Goal: Task Accomplishment & Management: Complete application form

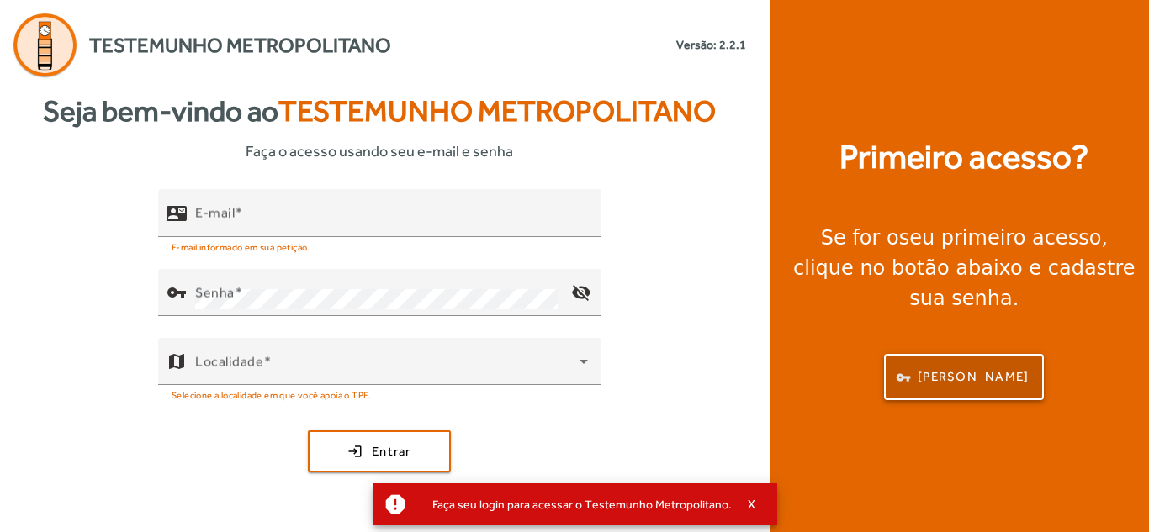
click at [958, 358] on span "button" at bounding box center [964, 378] width 156 height 40
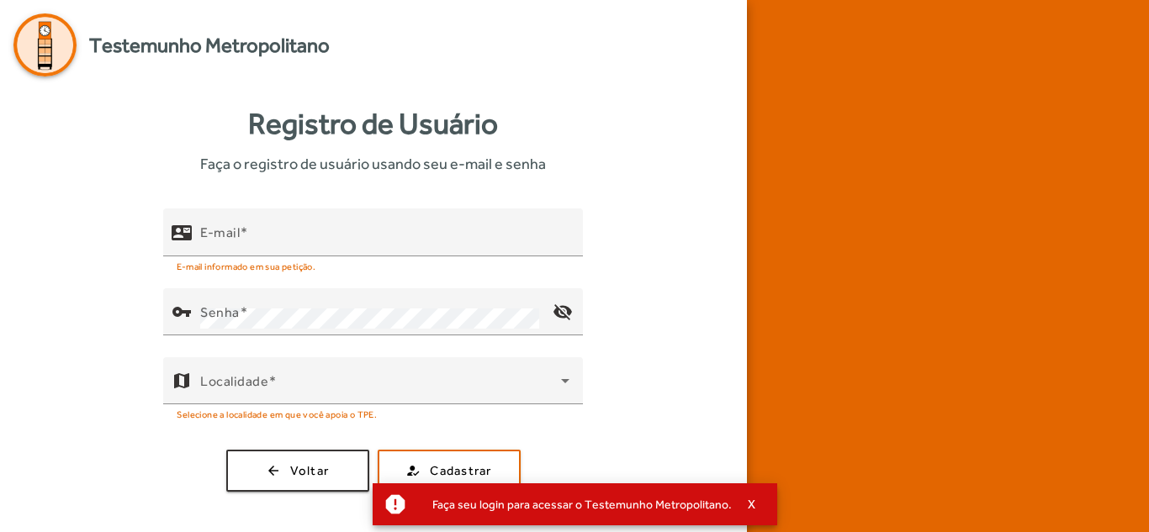
click at [958, 347] on div at bounding box center [948, 266] width 402 height 532
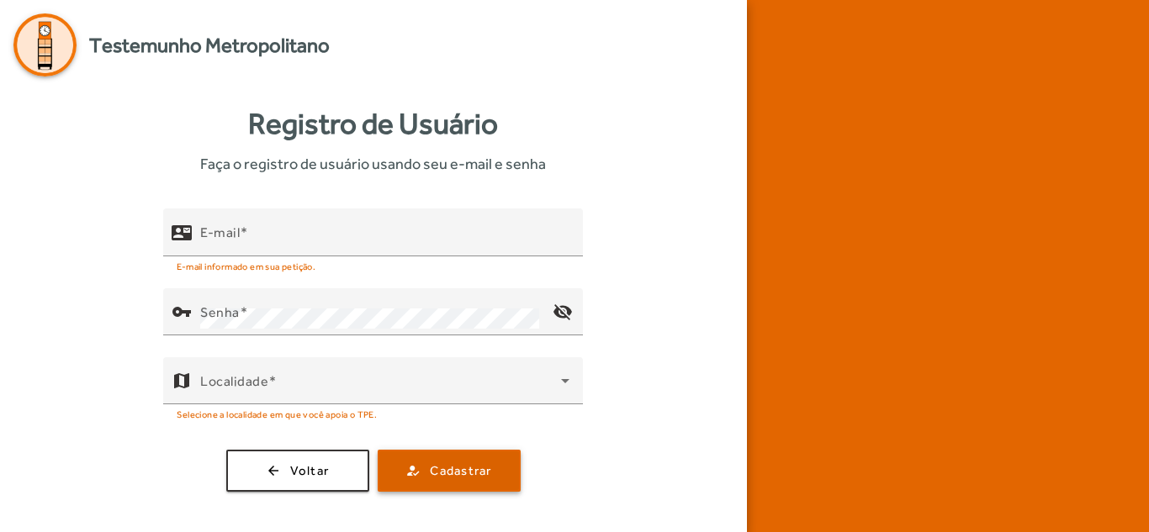
click at [448, 469] on span "Cadastrar" at bounding box center [460, 471] width 61 height 19
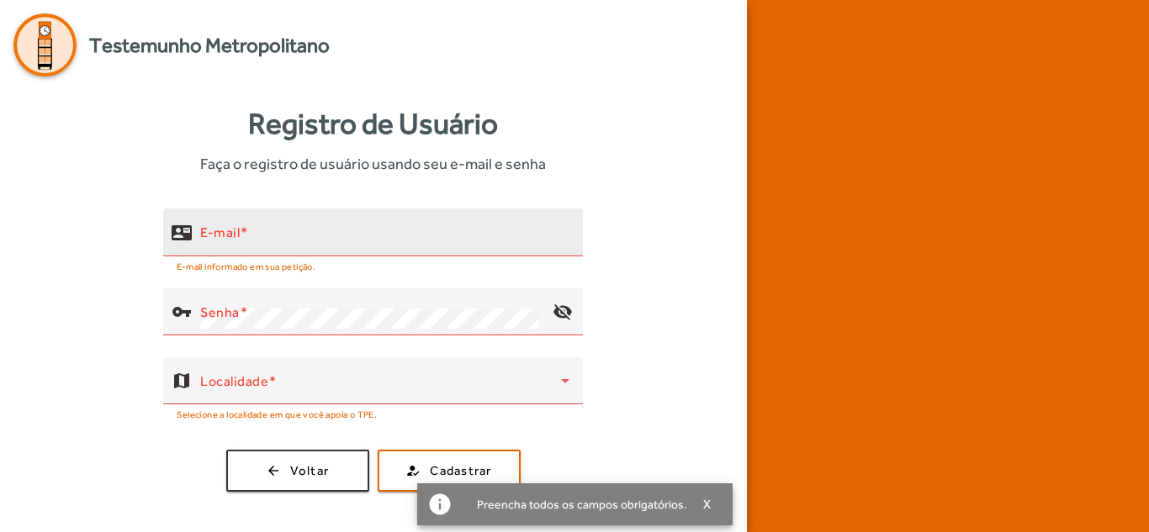
click at [244, 243] on input "E-mail" at bounding box center [384, 240] width 369 height 20
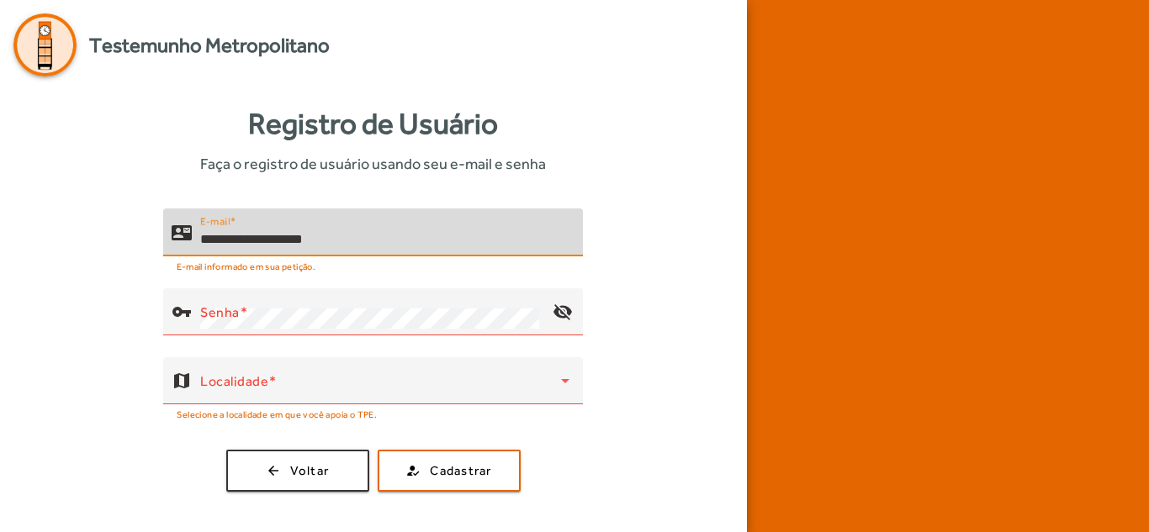
type input "**********"
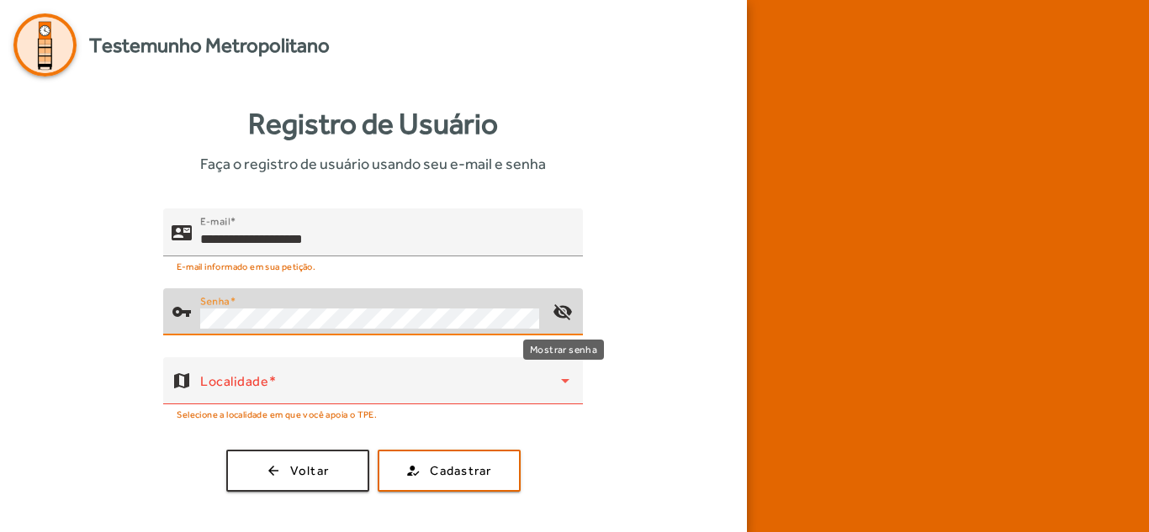
click at [563, 308] on mat-icon "visibility_off" at bounding box center [563, 312] width 40 height 40
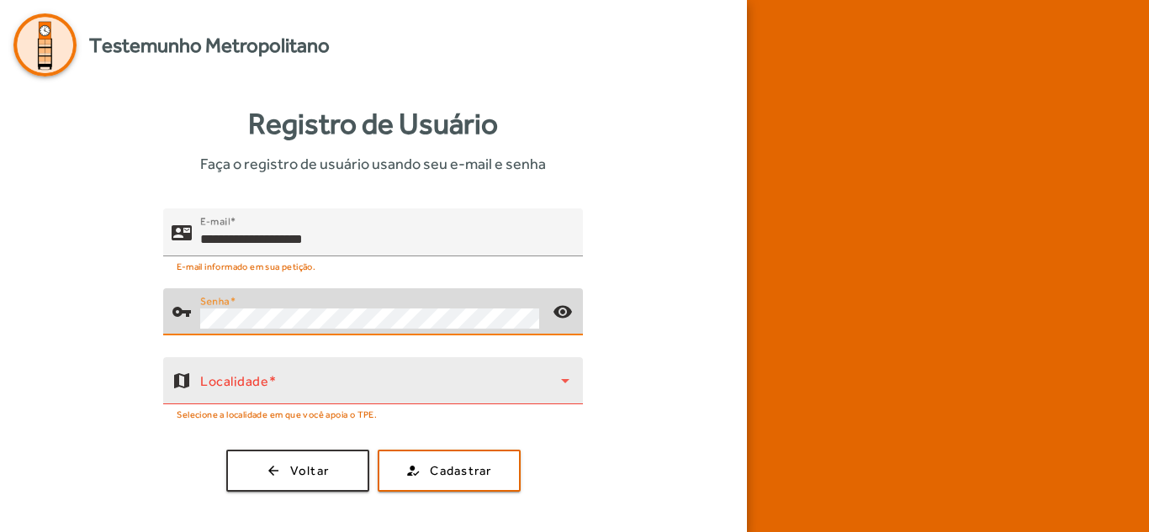
click at [350, 384] on span at bounding box center [380, 388] width 361 height 20
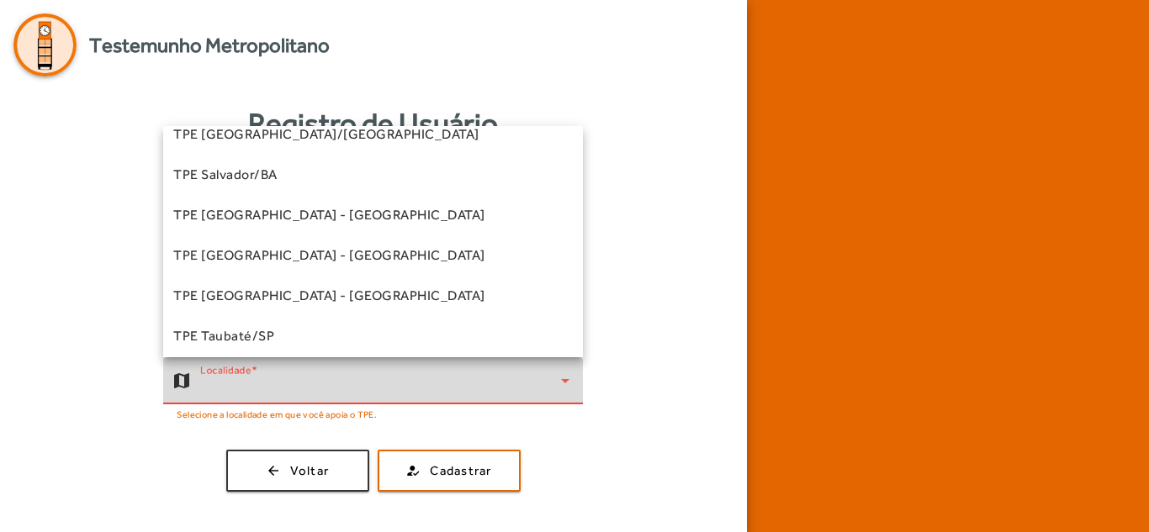
scroll to position [384, 0]
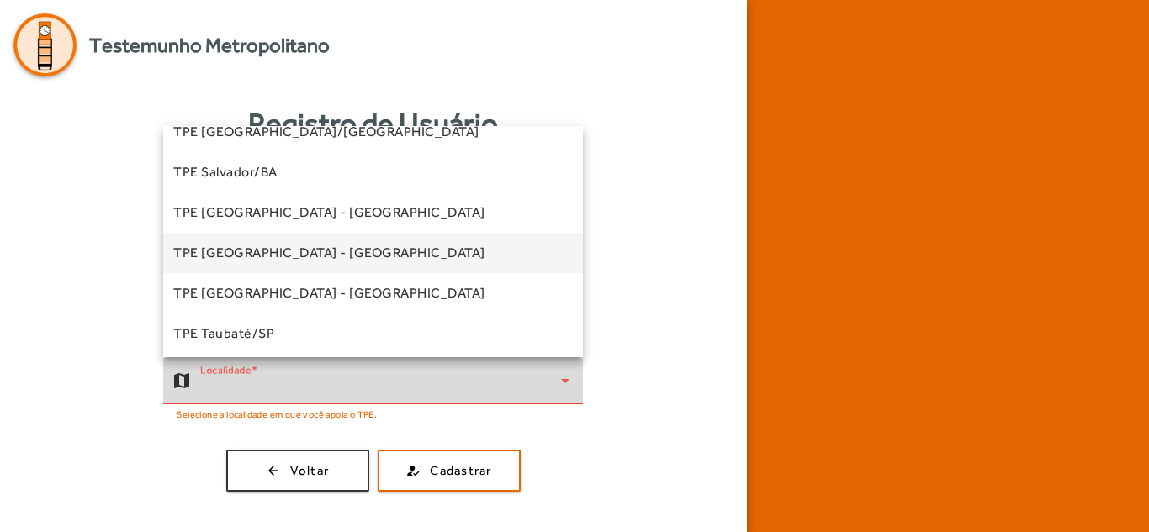
click at [352, 266] on mat-option "TPE [GEOGRAPHIC_DATA] - [GEOGRAPHIC_DATA]" at bounding box center [373, 253] width 420 height 40
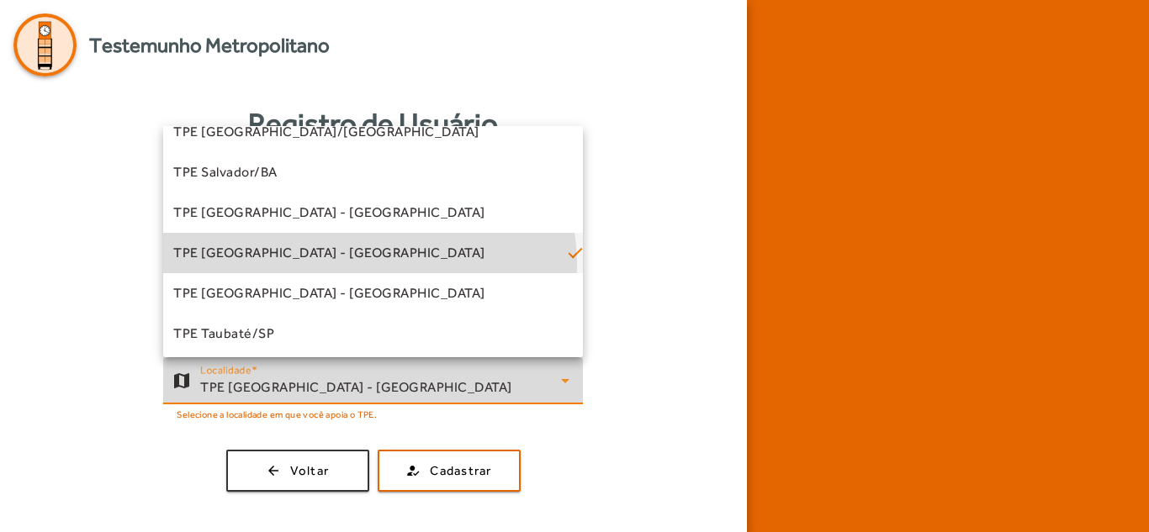
click at [352, 266] on div at bounding box center [442, 266] width 254 height 19
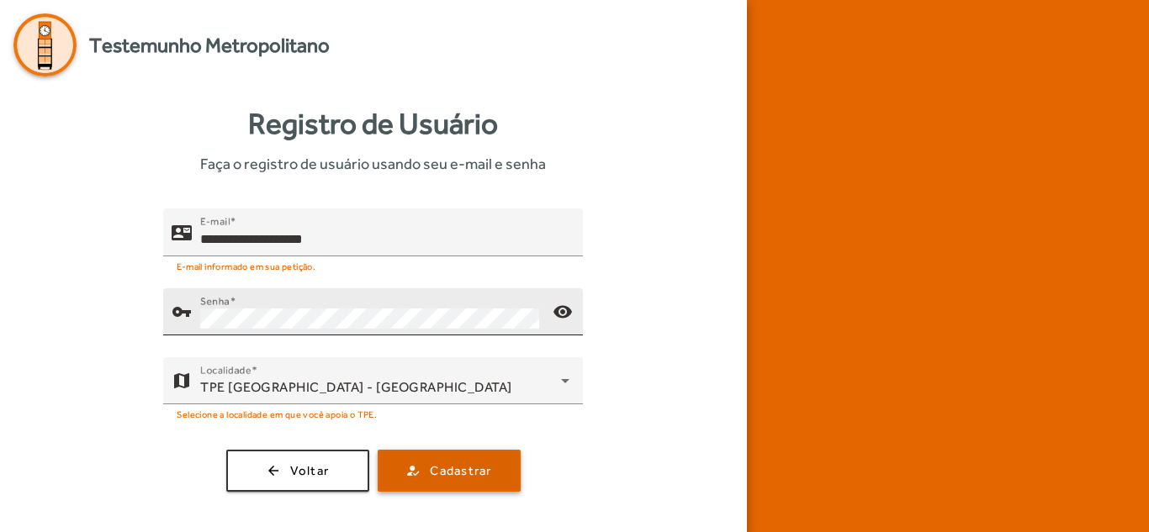
click at [444, 490] on span "submit" at bounding box center [449, 471] width 140 height 40
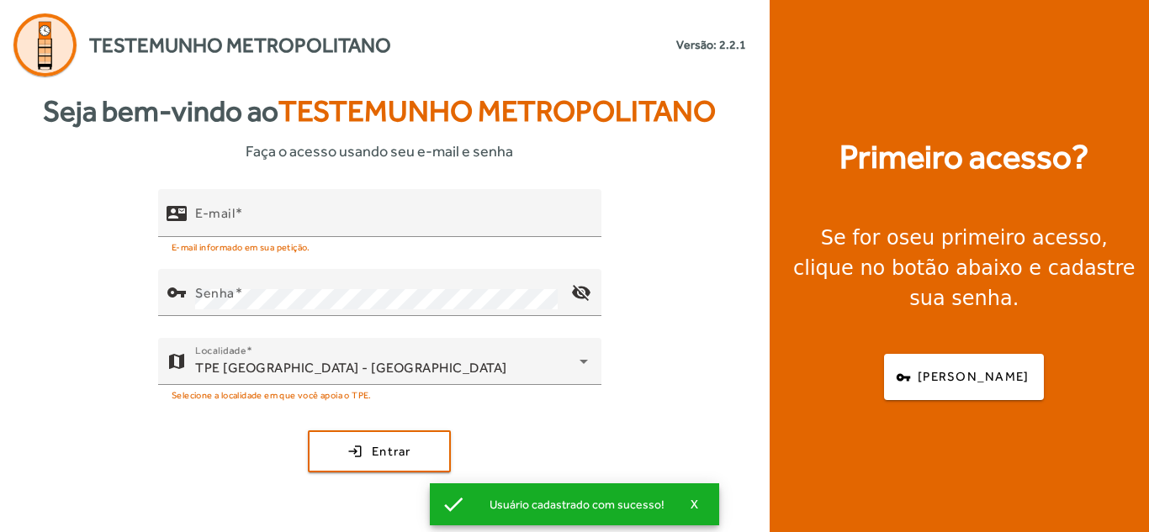
type input "**********"
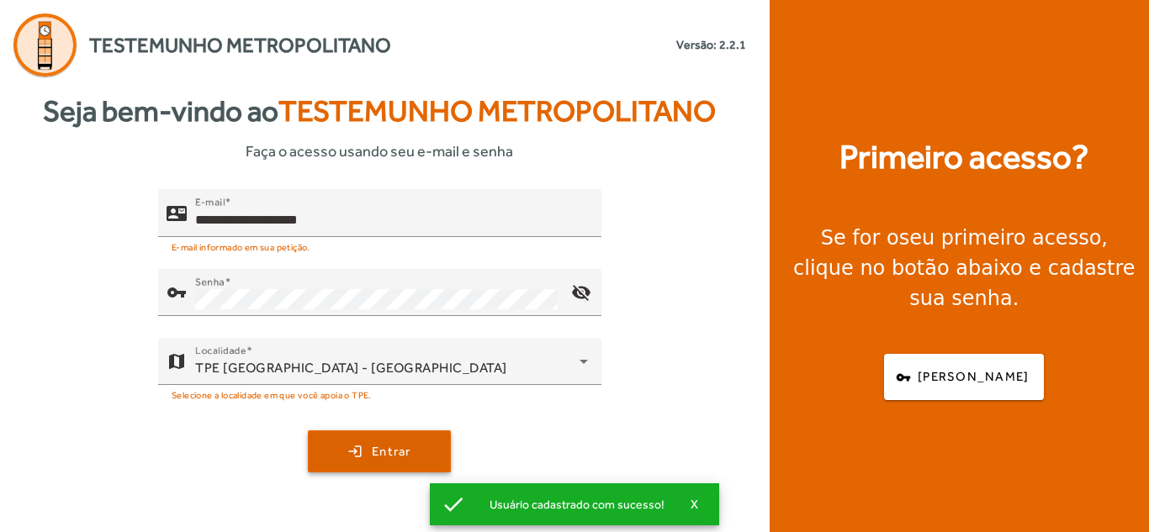
click at [431, 440] on span "submit" at bounding box center [380, 452] width 140 height 40
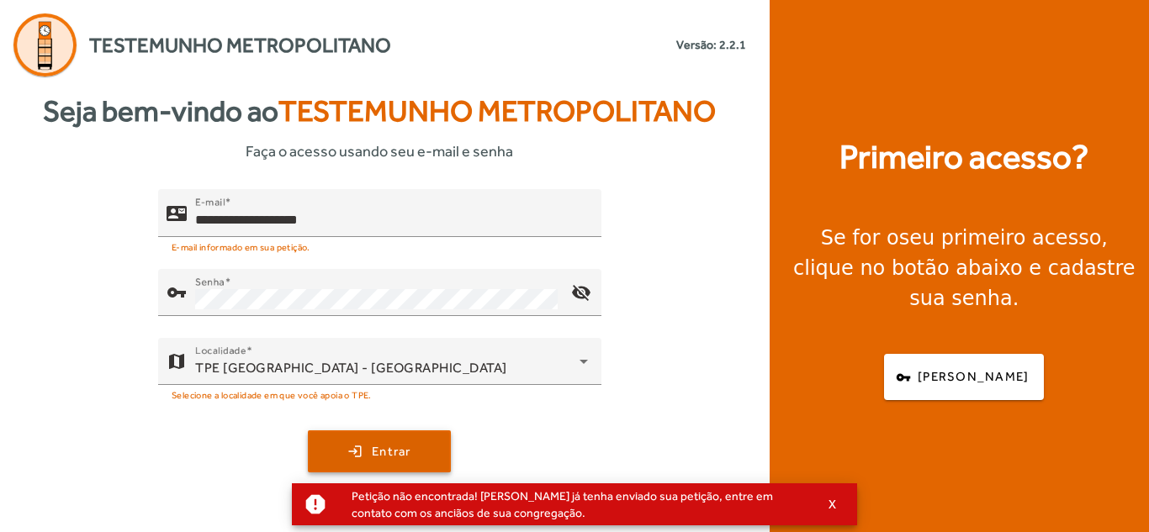
click at [411, 451] on span "Entrar" at bounding box center [392, 451] width 40 height 19
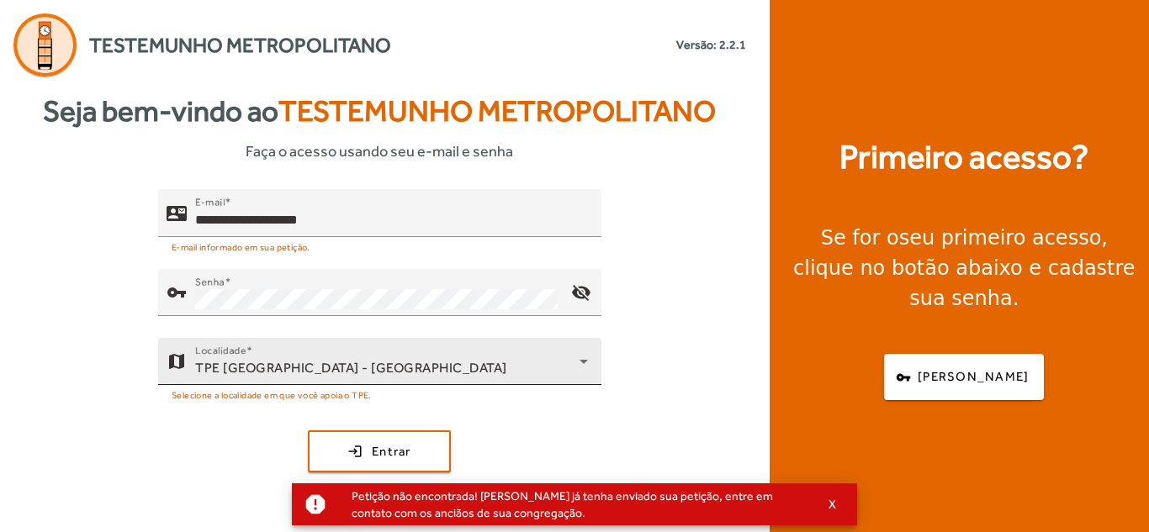
click at [583, 361] on icon at bounding box center [584, 362] width 8 height 4
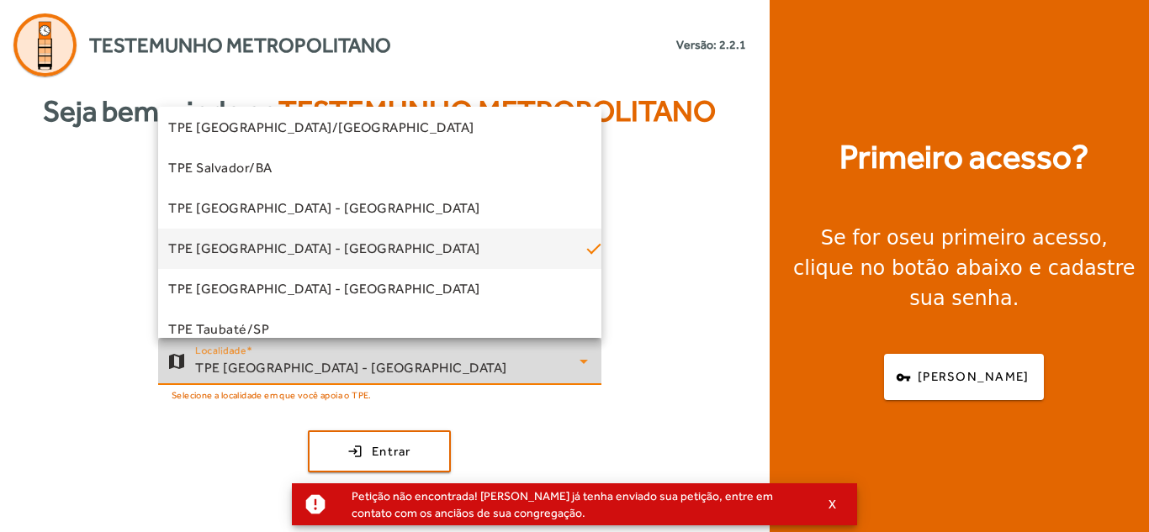
scroll to position [352, 0]
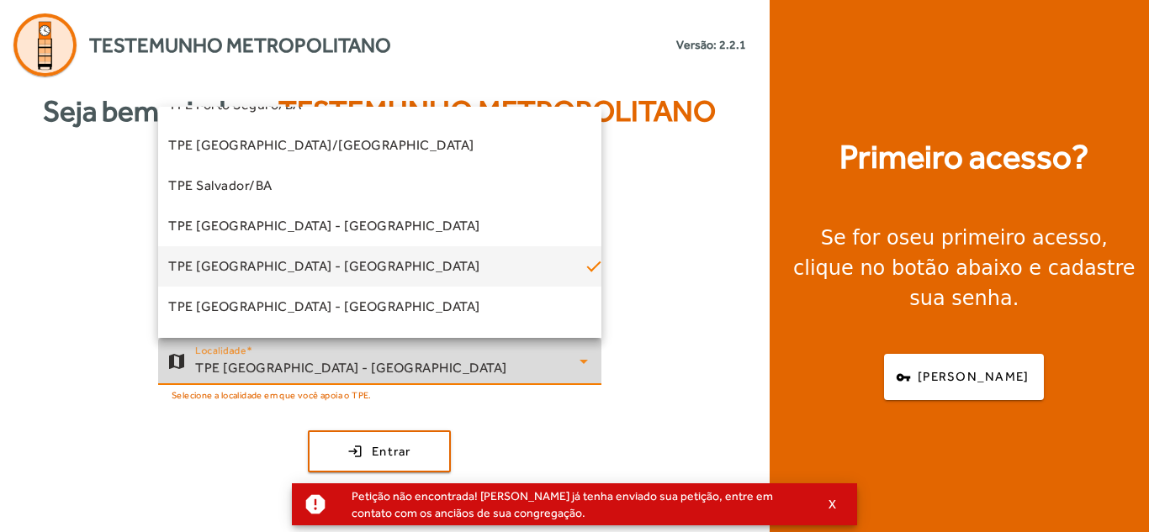
click at [678, 299] on div at bounding box center [574, 266] width 1149 height 532
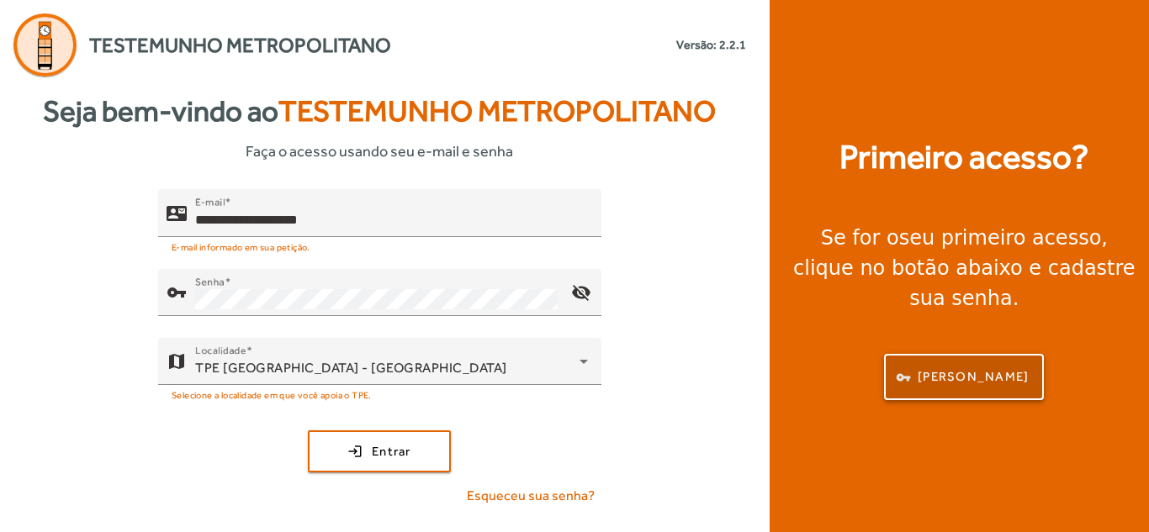
click at [940, 379] on span "button" at bounding box center [964, 378] width 156 height 40
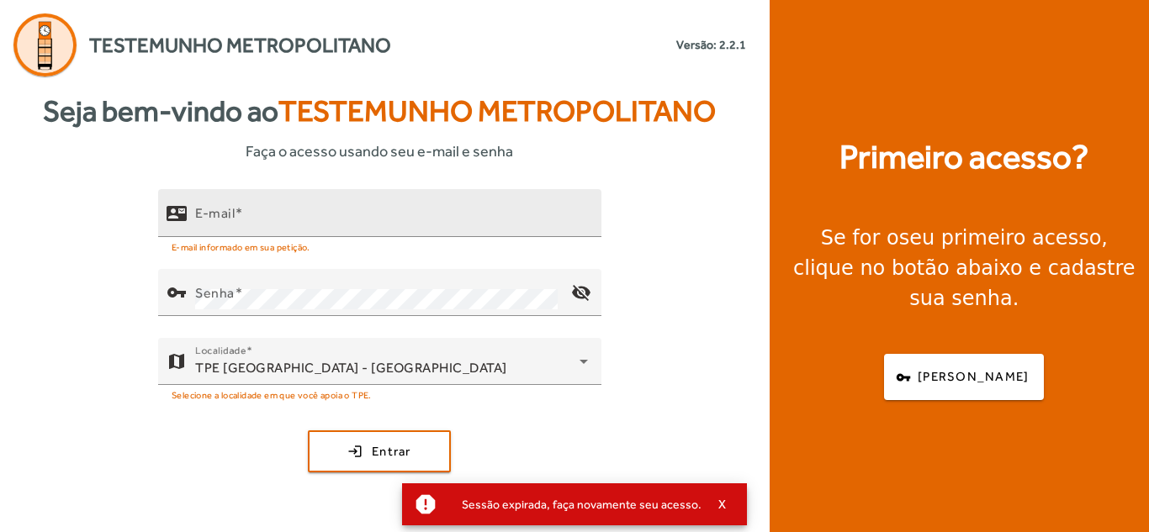
click at [356, 254] on div at bounding box center [449, 246] width 278 height 19
click at [366, 211] on input "E-mail" at bounding box center [391, 220] width 393 height 20
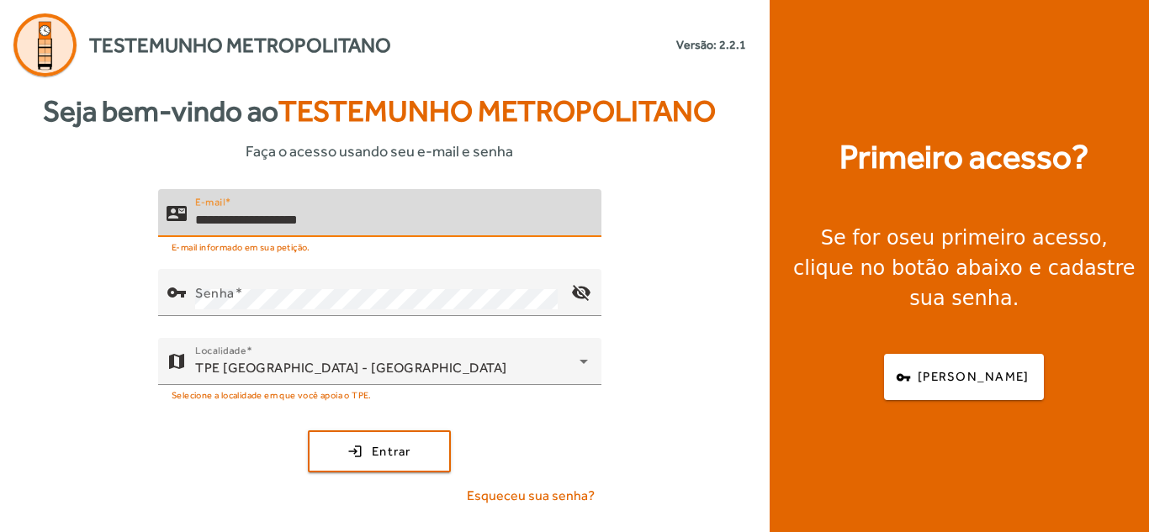
type input "**********"
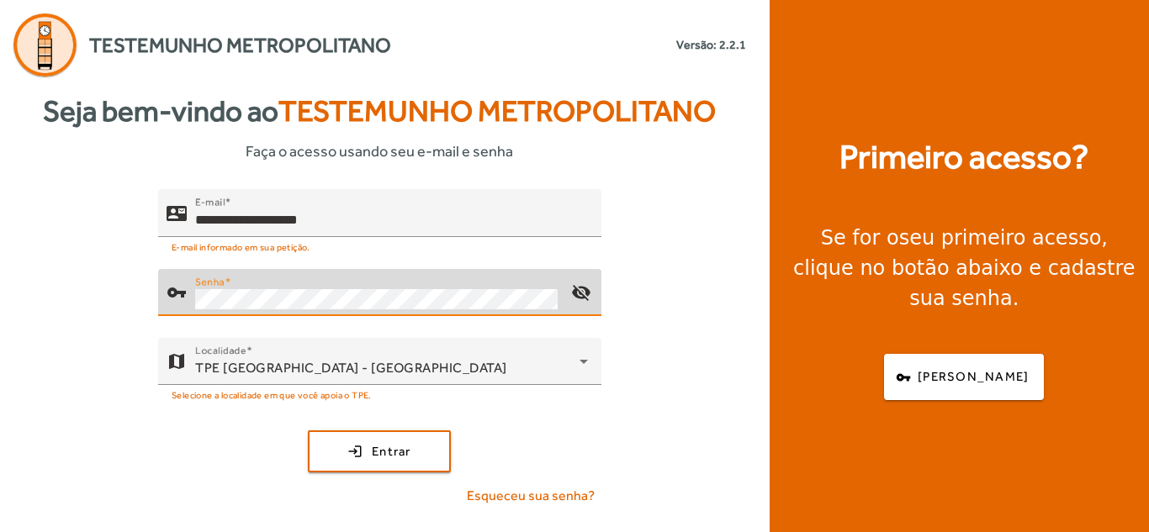
click at [554, 421] on div "**********" at bounding box center [380, 354] width 760 height 331
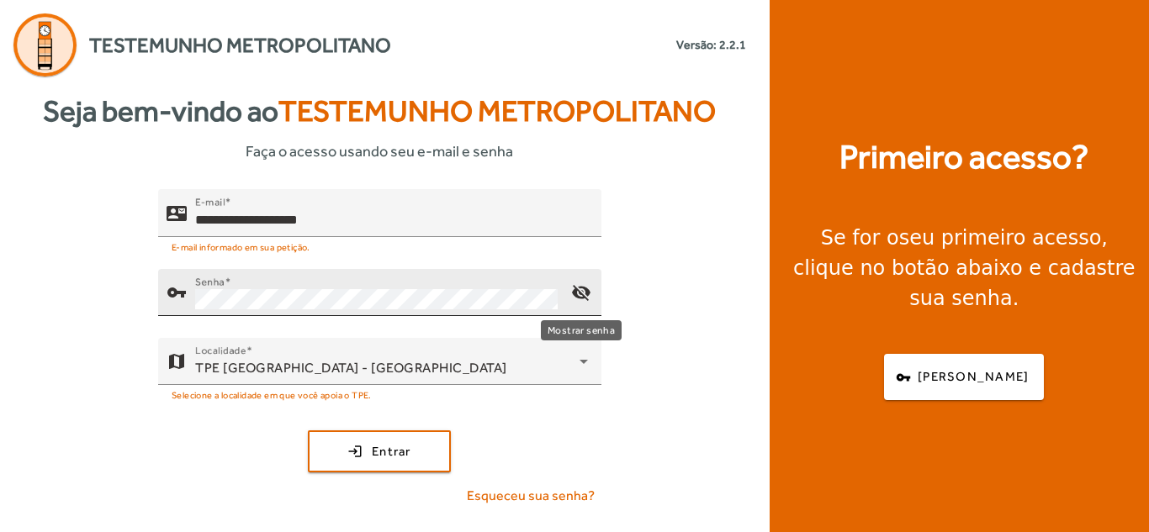
click at [579, 291] on mat-icon "visibility_off" at bounding box center [581, 293] width 40 height 40
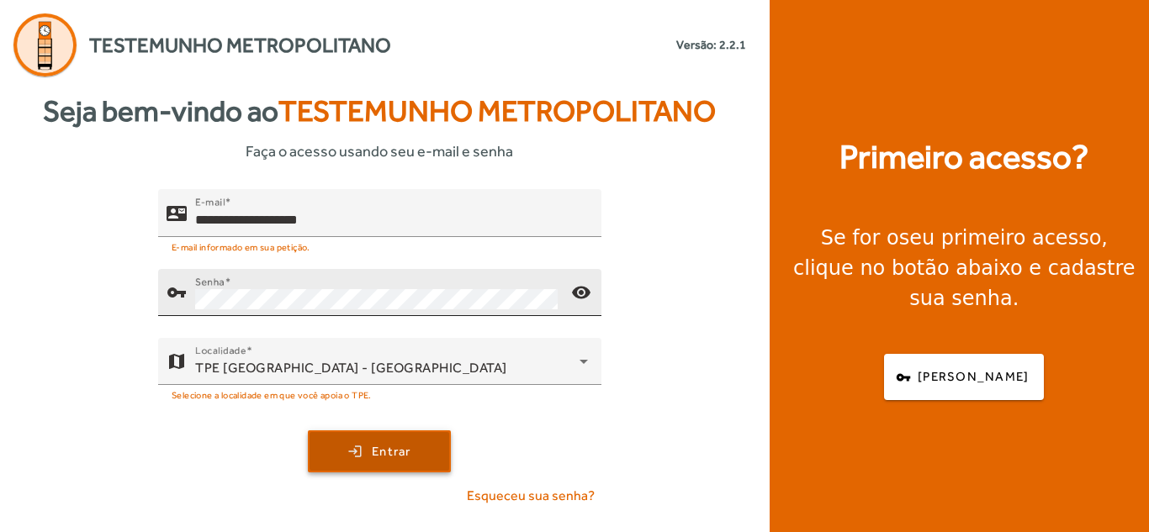
click at [401, 447] on span "Entrar" at bounding box center [392, 451] width 40 height 19
click at [339, 460] on span "submit" at bounding box center [380, 452] width 140 height 40
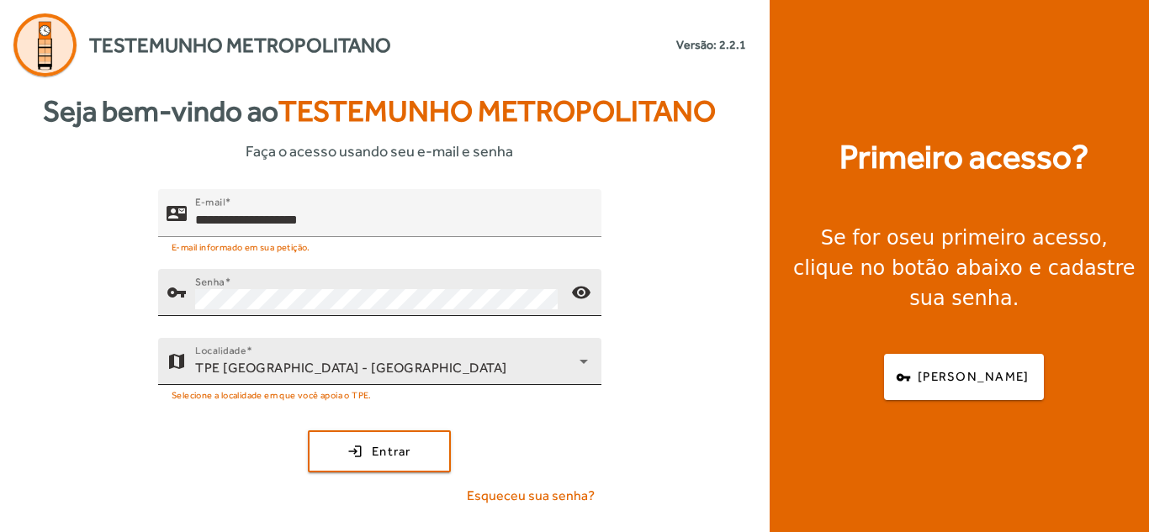
click at [346, 379] on div "Localidade TPE [GEOGRAPHIC_DATA] - [GEOGRAPHIC_DATA]" at bounding box center [391, 361] width 393 height 47
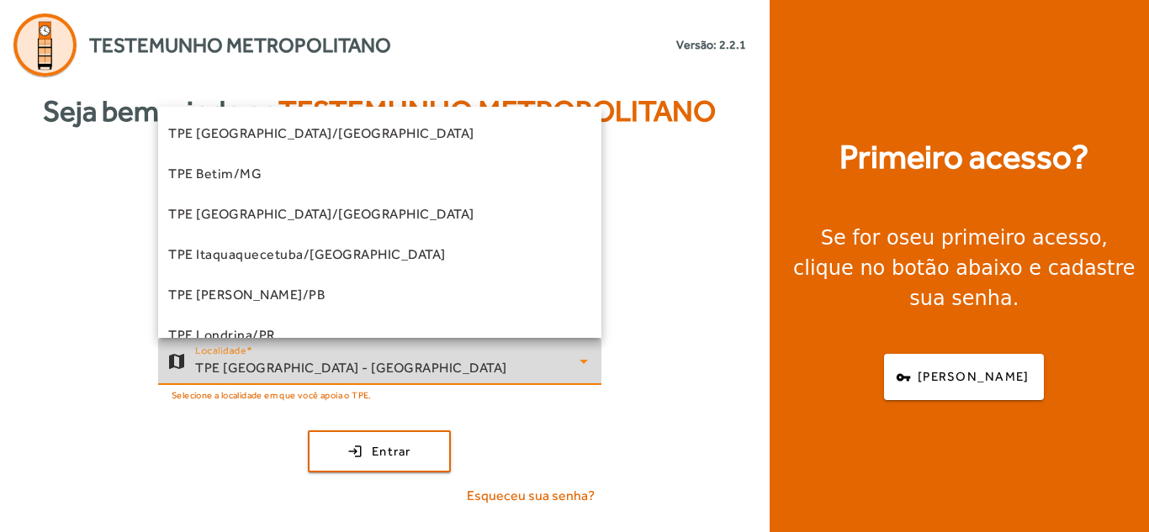
scroll to position [300, 0]
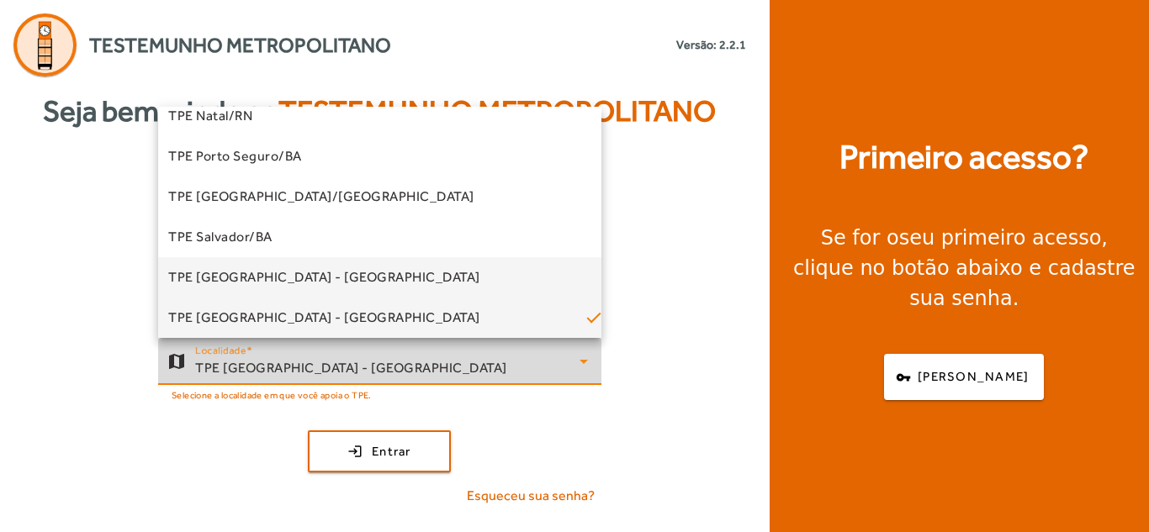
click at [474, 284] on mat-option "TPE [GEOGRAPHIC_DATA] - [GEOGRAPHIC_DATA]" at bounding box center [379, 277] width 443 height 40
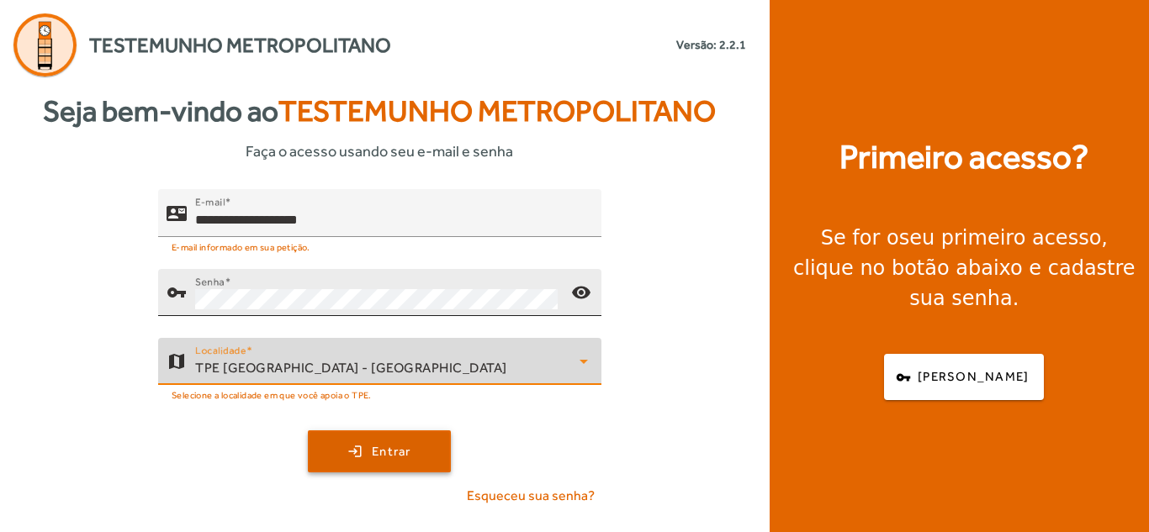
click at [409, 443] on span "Entrar" at bounding box center [392, 451] width 40 height 19
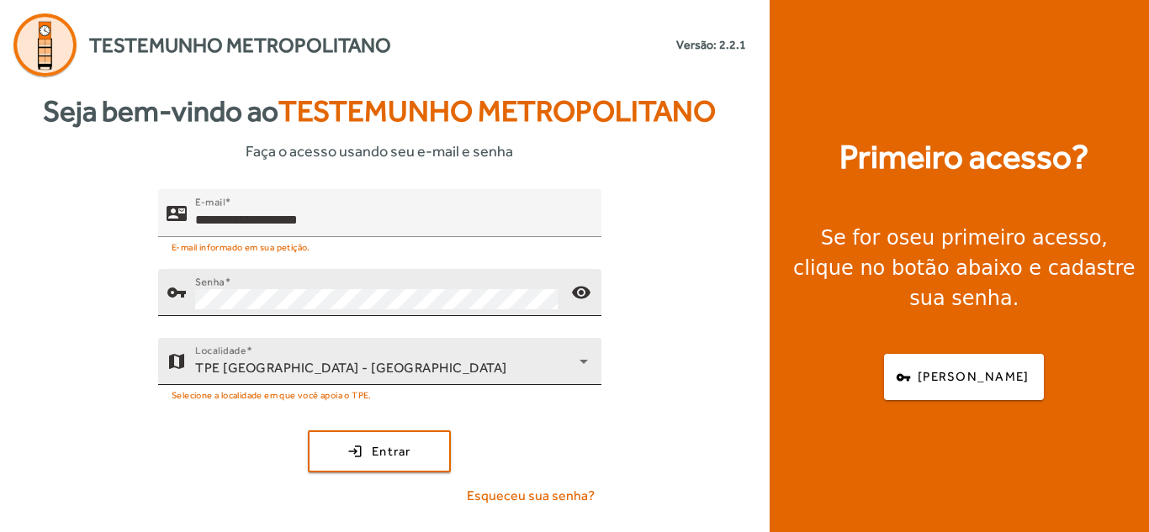
click at [467, 361] on div "TPE [GEOGRAPHIC_DATA] - [GEOGRAPHIC_DATA]" at bounding box center [387, 368] width 384 height 20
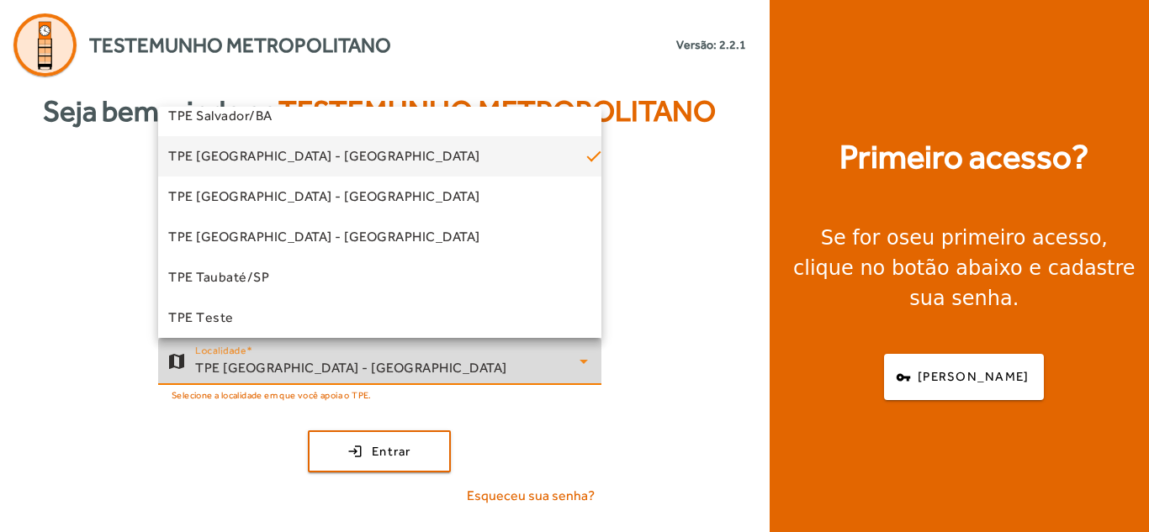
scroll to position [462, 0]
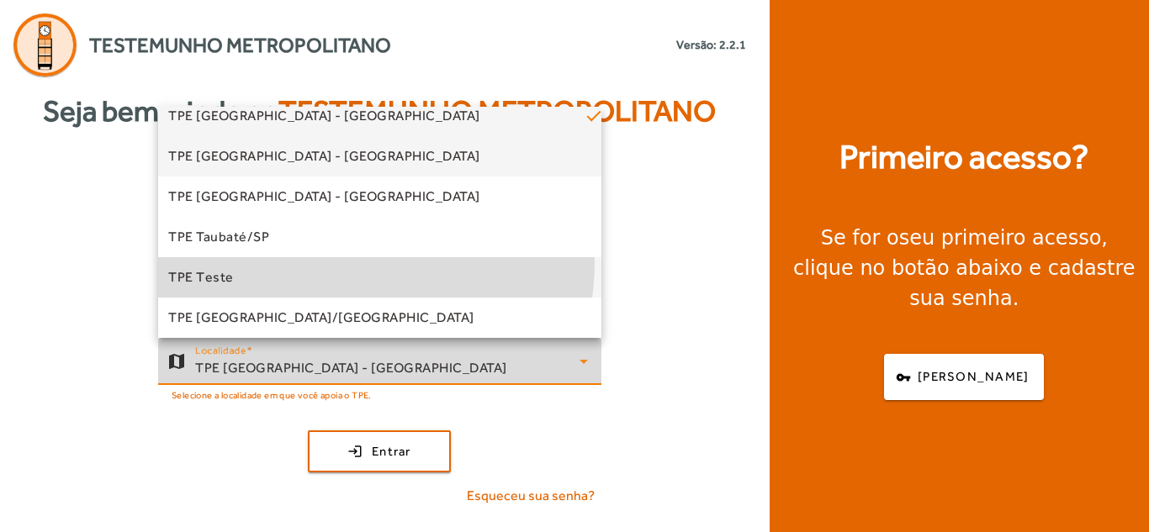
click at [327, 262] on mat-option "TPE Teste" at bounding box center [379, 277] width 443 height 40
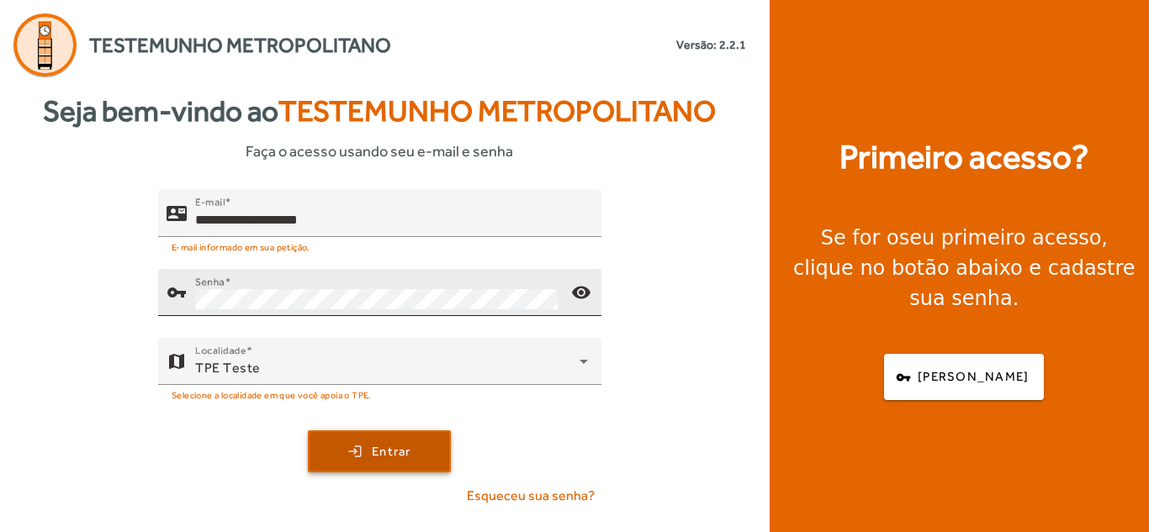
click at [427, 448] on span "submit" at bounding box center [380, 452] width 140 height 40
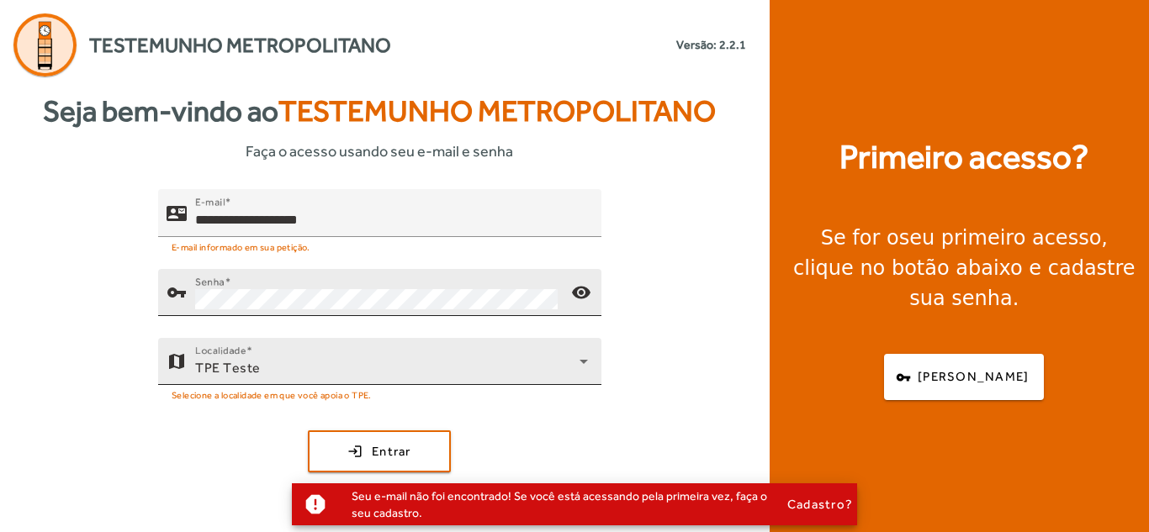
click at [440, 355] on div "Localidade TPE Teste" at bounding box center [391, 361] width 393 height 47
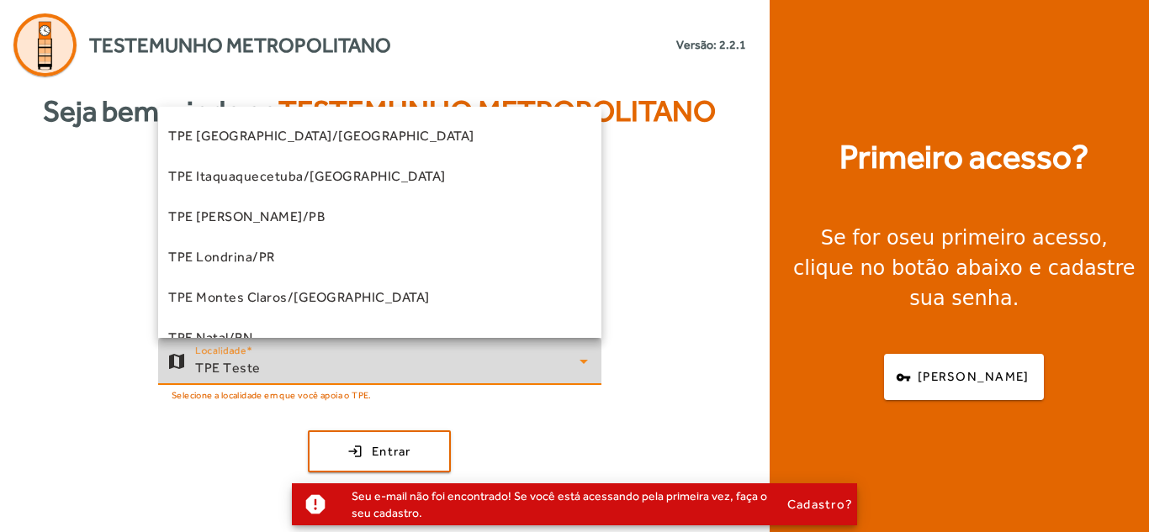
scroll to position [17, 0]
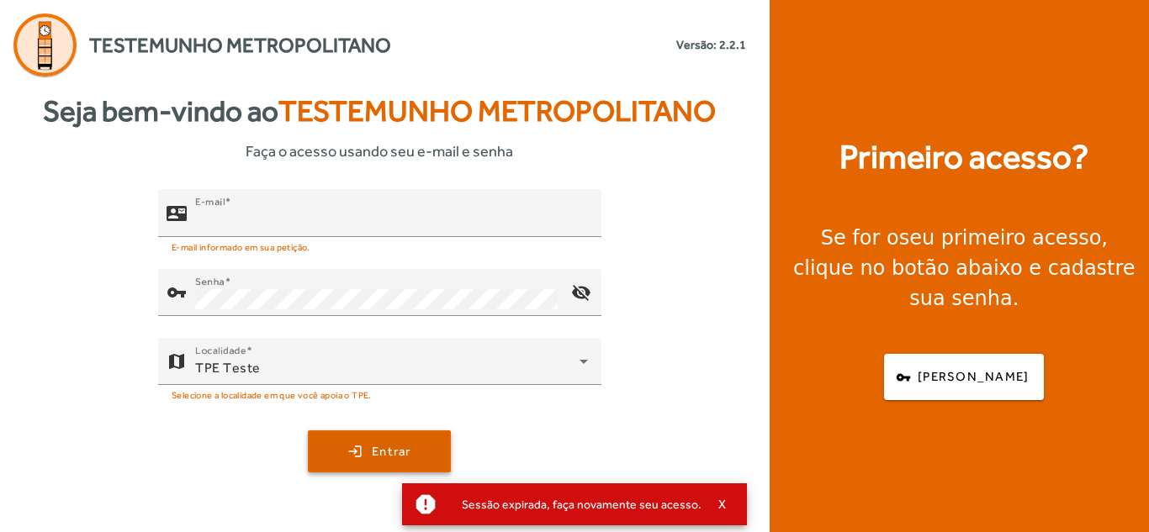
type input "**********"
click at [360, 453] on span "submit" at bounding box center [380, 452] width 140 height 40
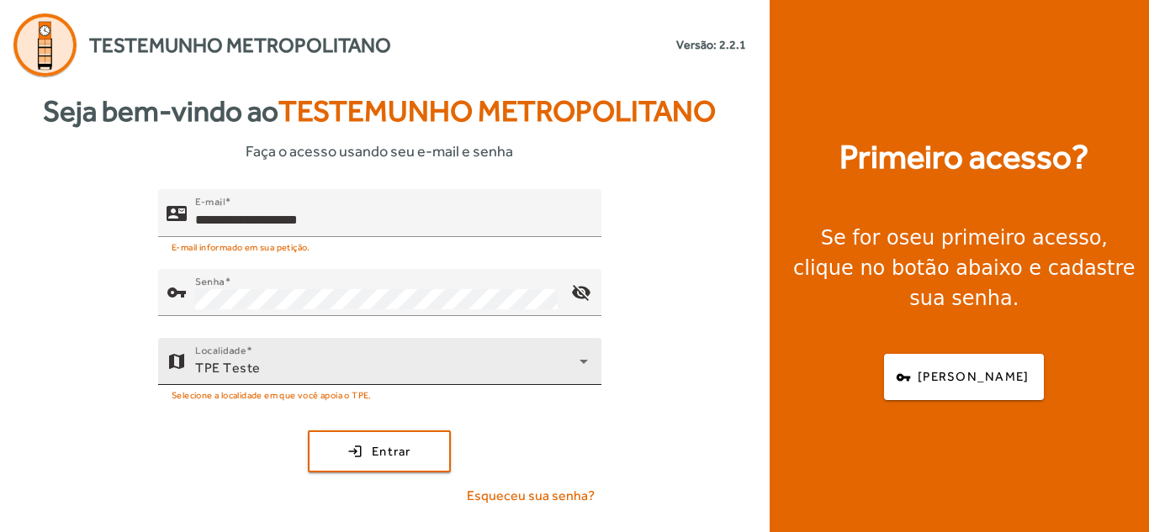
click at [486, 340] on div "Localidade TPE Teste" at bounding box center [391, 361] width 393 height 47
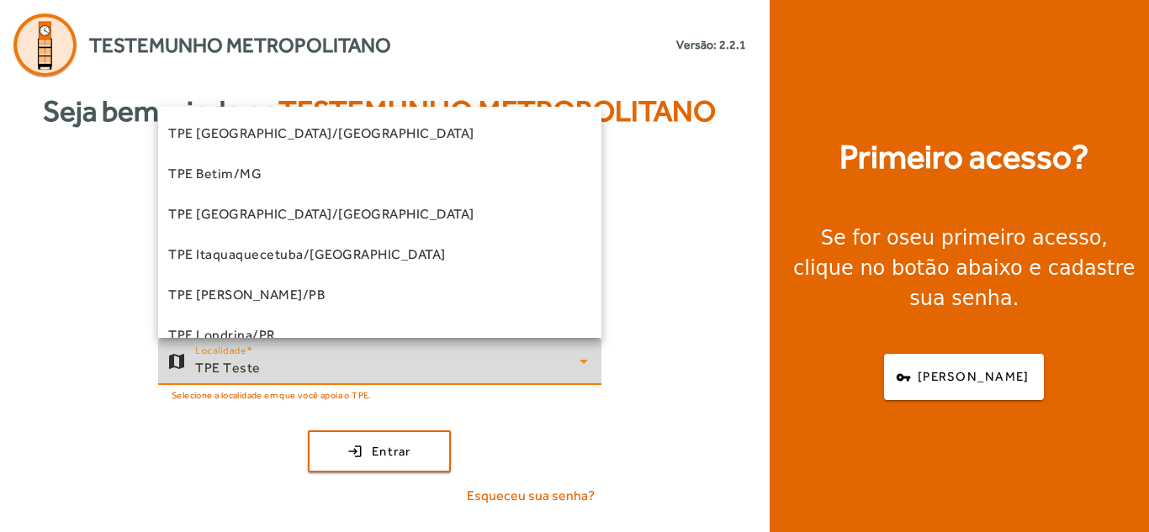
scroll to position [421, 0]
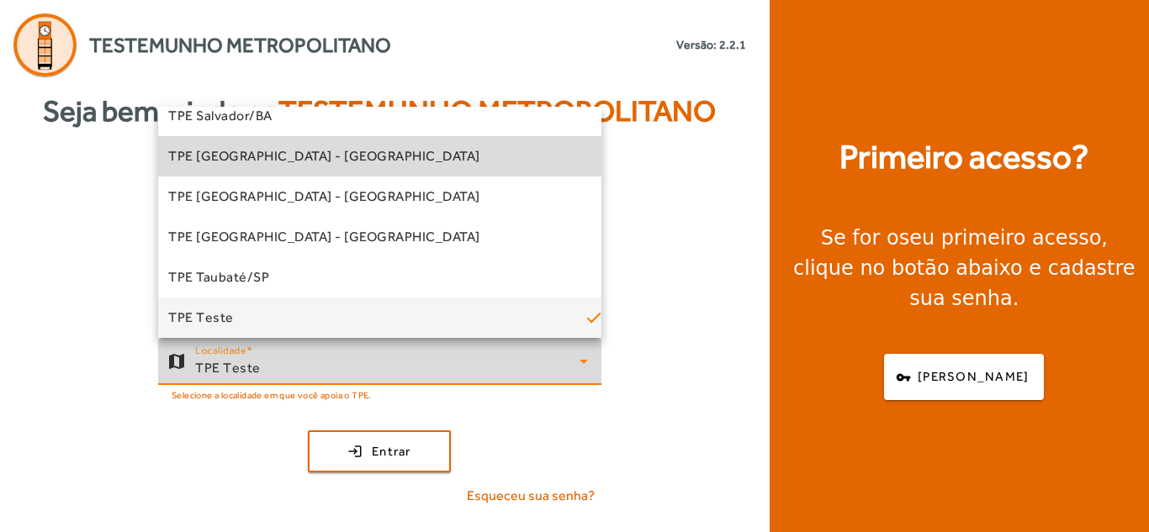
click at [454, 168] on mat-option "TPE [GEOGRAPHIC_DATA] - [GEOGRAPHIC_DATA]" at bounding box center [379, 156] width 443 height 40
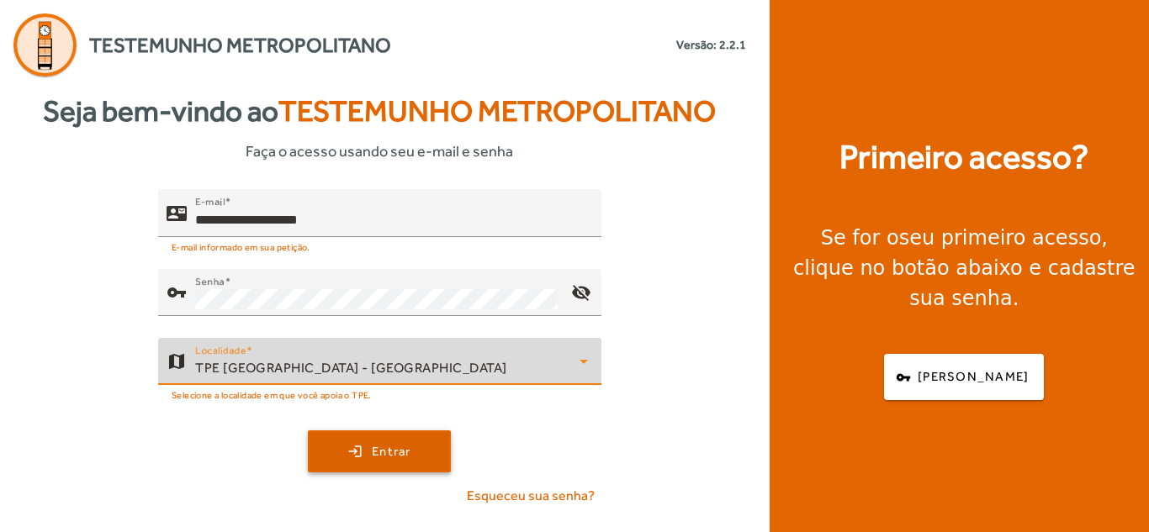
click at [366, 449] on span "submit" at bounding box center [380, 452] width 140 height 40
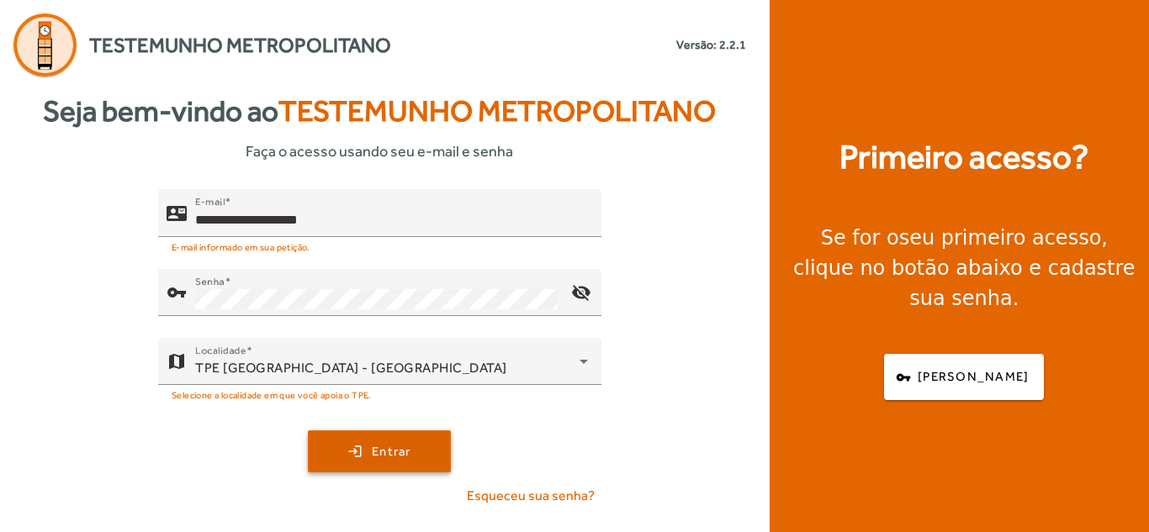
click at [308, 431] on button "login Entrar" at bounding box center [379, 452] width 143 height 42
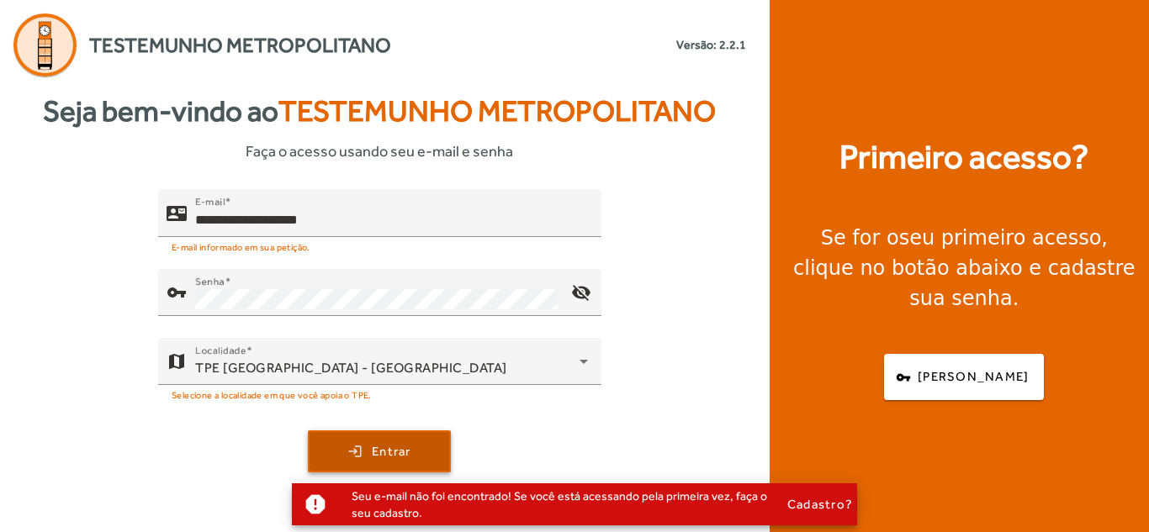
click at [363, 444] on span "submit" at bounding box center [380, 452] width 140 height 40
